Goal: Task Accomplishment & Management: Use online tool/utility

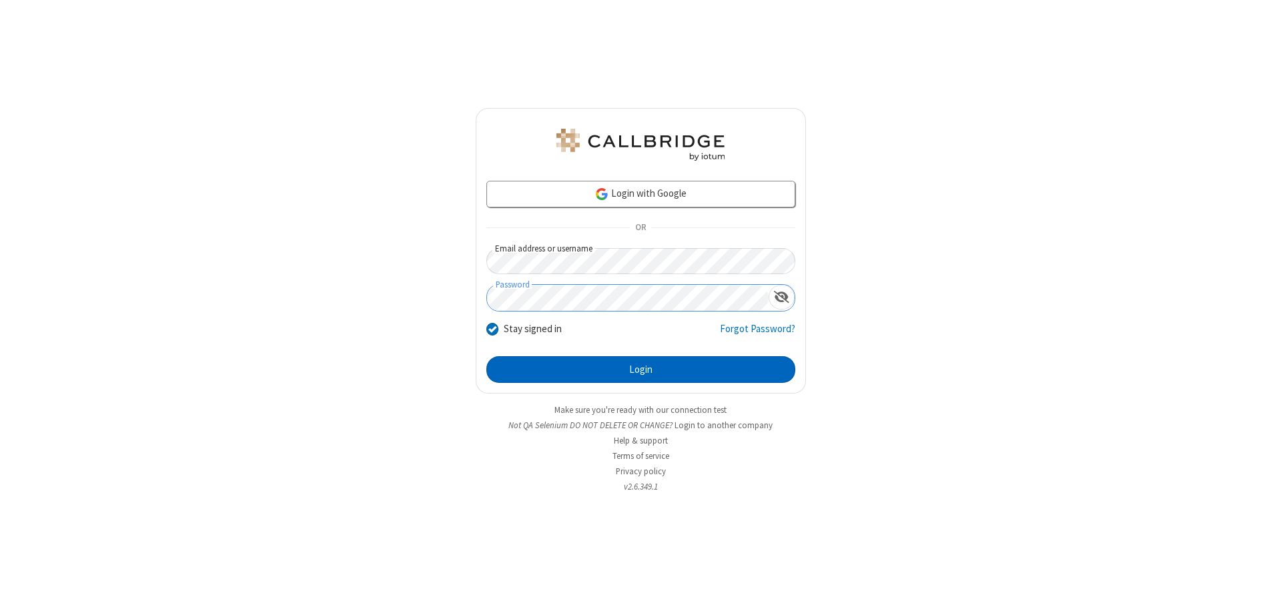
click at [640, 369] on button "Login" at bounding box center [640, 369] width 309 height 27
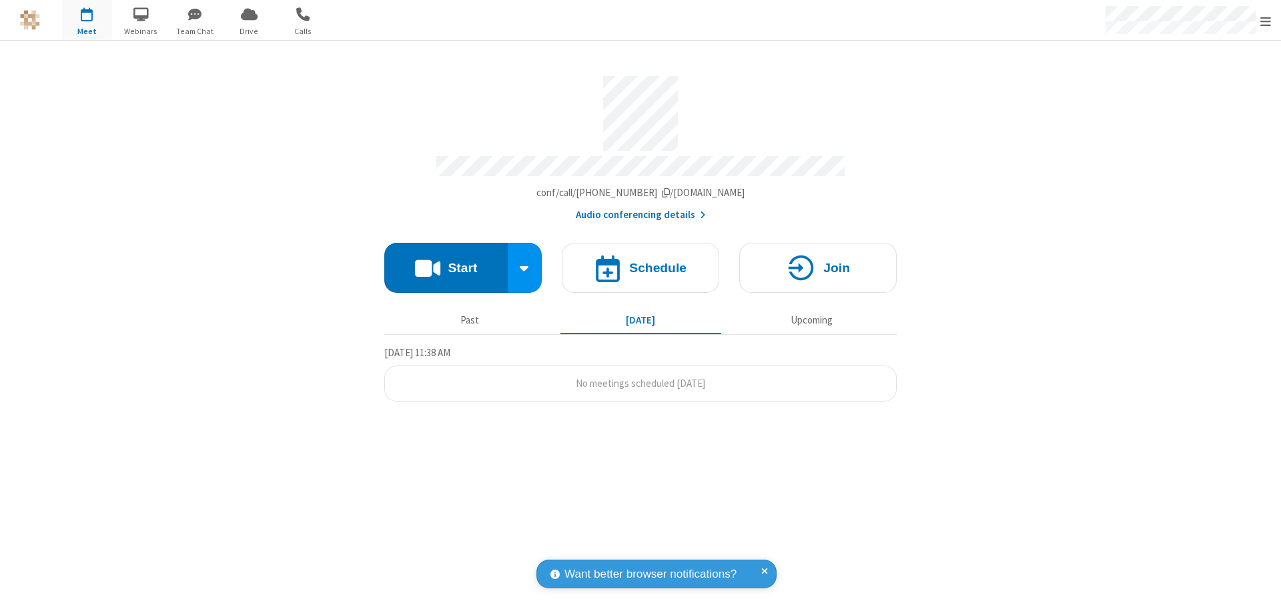
click at [446, 261] on button "Start" at bounding box center [445, 268] width 123 height 50
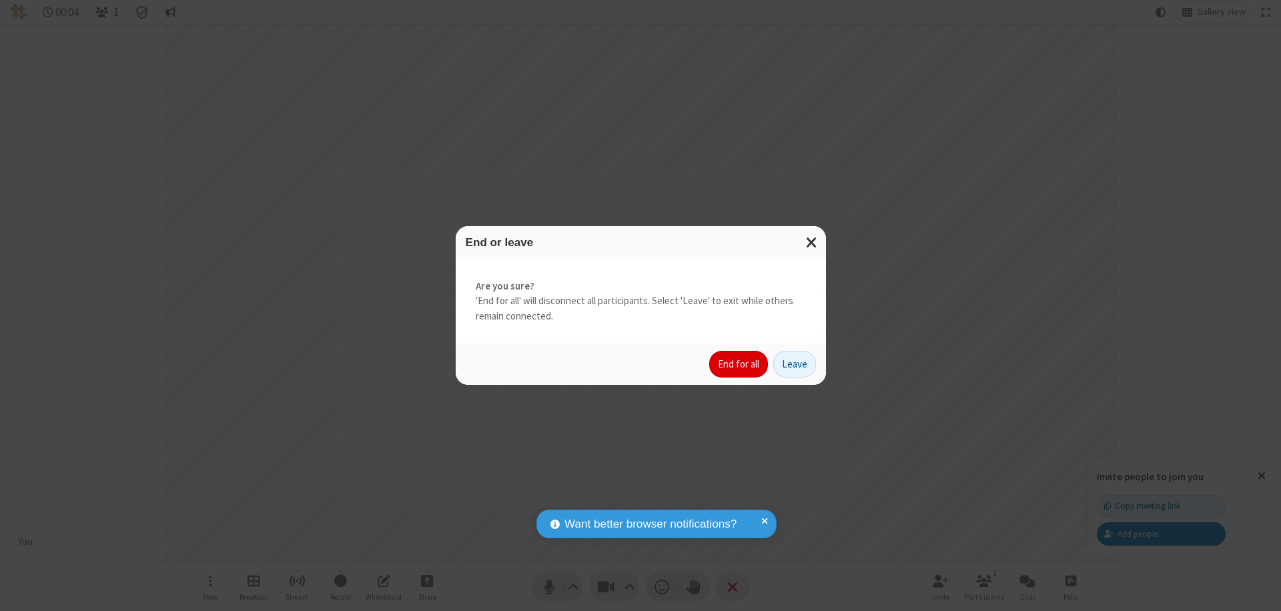
click at [739, 364] on button "End for all" at bounding box center [738, 364] width 59 height 27
